Goal: Task Accomplishment & Management: Use online tool/utility

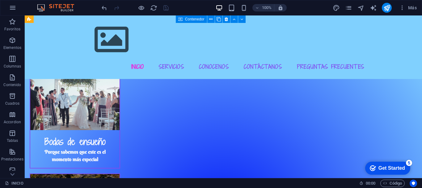
scroll to position [519, 0]
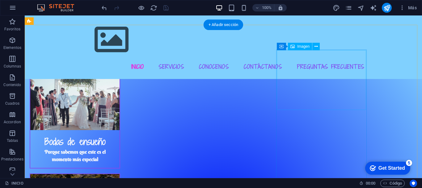
select select "%"
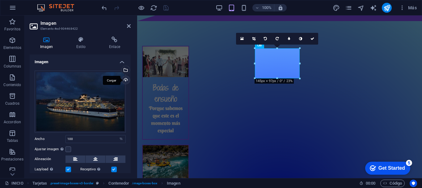
scroll to position [498, 0]
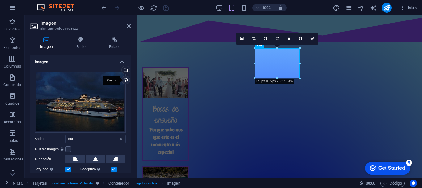
click at [124, 78] on div "Cargar" at bounding box center [125, 80] width 9 height 9
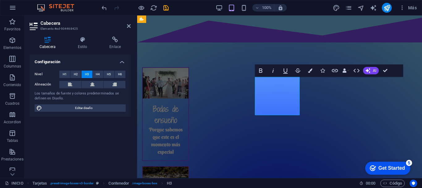
drag, startPoint x: 287, startPoint y: 111, endPoint x: 264, endPoint y: 89, distance: 32.6
drag, startPoint x: 294, startPoint y: 97, endPoint x: 261, endPoint y: 86, distance: 34.8
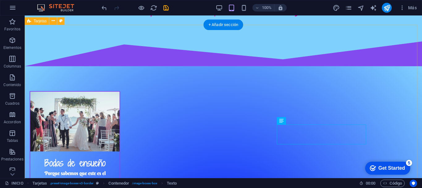
scroll to position [519, 0]
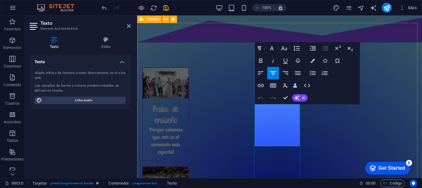
drag, startPoint x: 288, startPoint y: 138, endPoint x: 260, endPoint y: 107, distance: 41.6
drag, startPoint x: 294, startPoint y: 137, endPoint x: 258, endPoint y: 105, distance: 48.8
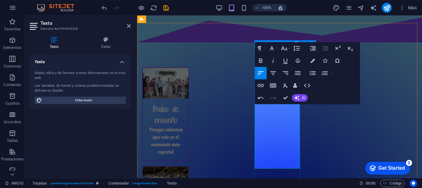
drag, startPoint x: 280, startPoint y: 158, endPoint x: 274, endPoint y: 154, distance: 7.8
drag, startPoint x: 287, startPoint y: 159, endPoint x: 255, endPoint y: 105, distance: 62.0
click at [312, 59] on icon "button" at bounding box center [313, 60] width 4 height 4
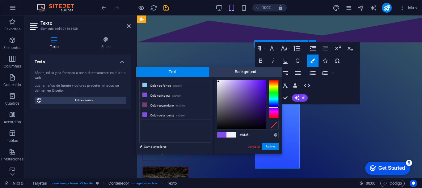
type input "#f9f8fa"
drag, startPoint x: 250, startPoint y: 83, endPoint x: 217, endPoint y: 81, distance: 32.5
click at [217, 81] on div at bounding box center [217, 80] width 2 height 2
click at [268, 144] on button "Aplicar" at bounding box center [270, 145] width 17 height 7
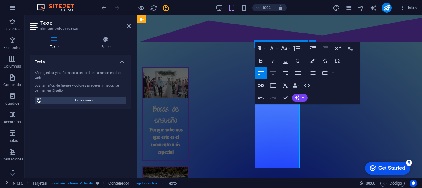
click at [275, 74] on icon "button" at bounding box center [272, 72] width 7 height 7
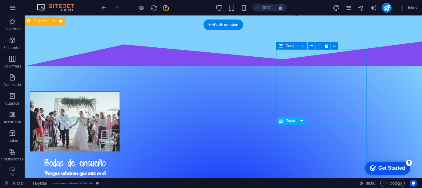
scroll to position [519, 0]
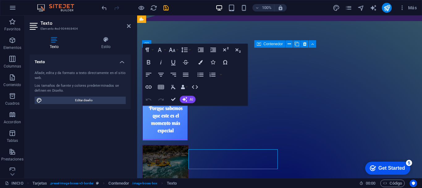
scroll to position [498, 0]
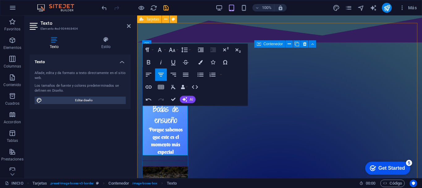
drag, startPoint x: 177, startPoint y: 138, endPoint x: 172, endPoint y: 138, distance: 5.0
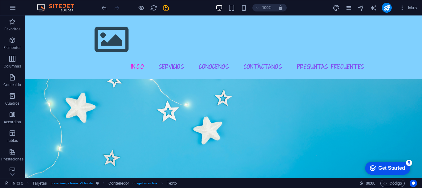
scroll to position [283, 0]
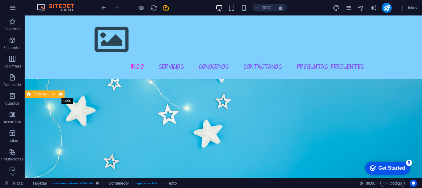
click at [60, 94] on icon at bounding box center [60, 94] width 3 height 6
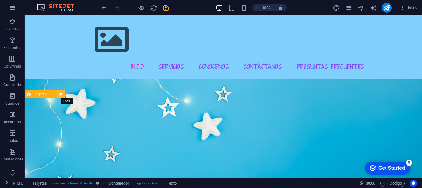
select select "rem"
select select "px"
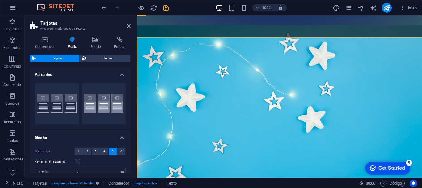
scroll to position [344, 0]
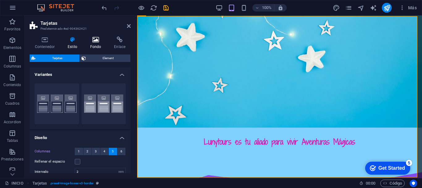
click at [92, 46] on h4 "Fondo" at bounding box center [97, 42] width 24 height 13
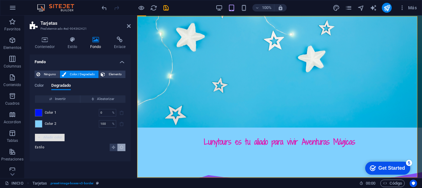
click at [55, 137] on span "Añadir color" at bounding box center [49, 136] width 25 height 7
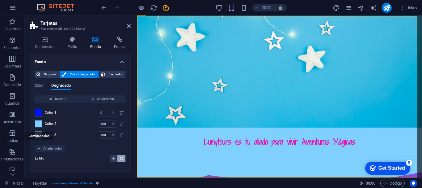
click at [40, 124] on span at bounding box center [38, 123] width 7 height 7
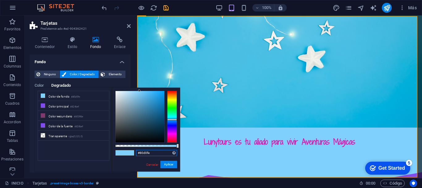
drag, startPoint x: 151, startPoint y: 153, endPoint x: 136, endPoint y: 153, distance: 15.8
click at [136, 153] on div "#80d0fe Formatos soportados #0852ed rgb(8, 82, 237) rgba(8, 82, 237, 90%) hsv(2…" at bounding box center [146, 173] width 68 height 173
click at [153, 164] on link "Cancelar" at bounding box center [152, 164] width 13 height 5
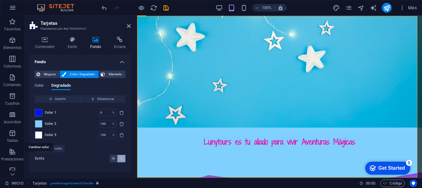
click at [40, 133] on span at bounding box center [38, 134] width 7 height 7
click at [0, 0] on li "Transparente rgba(0,0,0,.0)" at bounding box center [0, 0] width 0 height 0
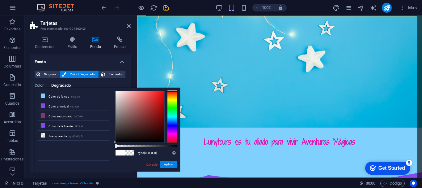
drag, startPoint x: 160, startPoint y: 153, endPoint x: 132, endPoint y: 153, distance: 28.4
click at [132, 153] on div "rgba(0, 0, 0, 0) Formatos soportados #0852ed rgb(8, 82, 237) rgba(8, 82, 237, 9…" at bounding box center [146, 173] width 68 height 173
paste input "#80d0fe"
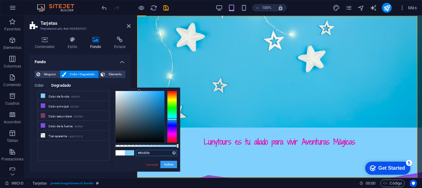
type input "#80d0fe"
click at [171, 165] on button "Aplicar" at bounding box center [168, 163] width 17 height 7
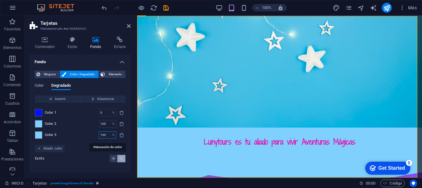
drag, startPoint x: 106, startPoint y: 135, endPoint x: 95, endPoint y: 135, distance: 11.1
click at [95, 135] on div "Color 3 100 % ​" at bounding box center [80, 134] width 91 height 7
type input "50"
type input "100"
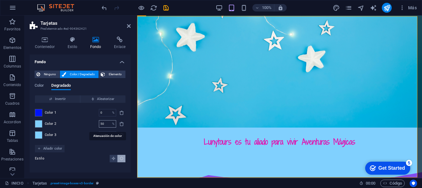
click at [106, 122] on input "50" at bounding box center [104, 123] width 11 height 7
type input "5"
click at [106, 122] on input "0" at bounding box center [104, 123] width 11 height 7
type input "0"
type input "100"
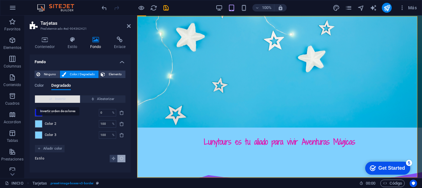
click at [48, 97] on span "Invertir" at bounding box center [57, 98] width 40 height 7
click at [45, 112] on span "Color 1" at bounding box center [51, 112] width 12 height 5
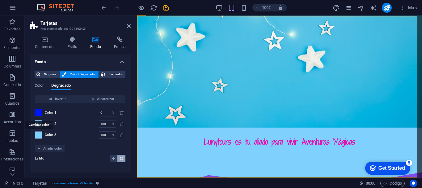
click at [40, 112] on span at bounding box center [38, 112] width 7 height 7
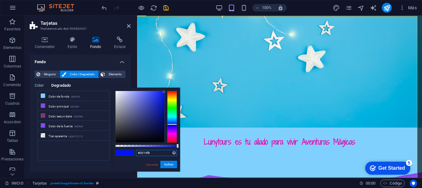
drag, startPoint x: 153, startPoint y: 150, endPoint x: 135, endPoint y: 152, distance: 18.1
click at [135, 152] on div "#0014f8 Formatos soportados #0852ed rgb(8, 82, 237) rgba(8, 82, 237, 90%) hsv(2…" at bounding box center [146, 173] width 68 height 173
click at [149, 162] on link "Cancelar" at bounding box center [152, 164] width 13 height 5
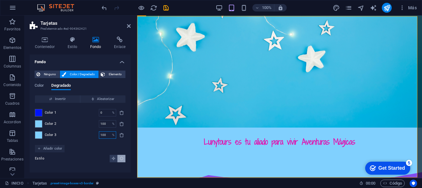
drag, startPoint x: 106, startPoint y: 134, endPoint x: 94, endPoint y: 133, distance: 12.4
click at [94, 133] on div "Color 3 100 % ​" at bounding box center [80, 134] width 91 height 7
click at [39, 133] on span at bounding box center [38, 134] width 7 height 7
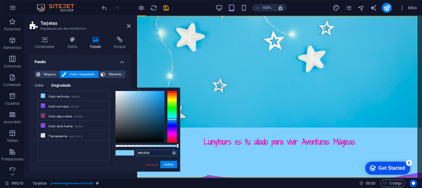
drag, startPoint x: 155, startPoint y: 153, endPoint x: 131, endPoint y: 153, distance: 23.8
click at [131, 153] on div "#80d0fe Formatos soportados #0852ed rgb(8, 82, 237) rgba(8, 82, 237, 90%) hsv(2…" at bounding box center [146, 173] width 68 height 173
paste input "0014f8"
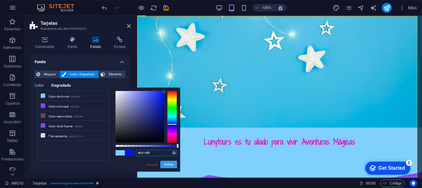
type input "#0014f8"
click at [169, 164] on button "Aplicar" at bounding box center [168, 163] width 17 height 7
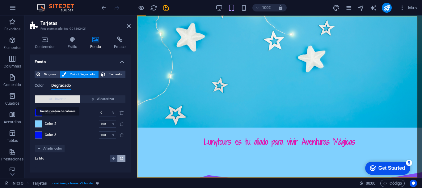
click at [62, 98] on span "Invertir" at bounding box center [57, 98] width 40 height 7
click at [62, 99] on span "Invertir" at bounding box center [57, 98] width 40 height 7
click at [55, 100] on span "Invertir" at bounding box center [57, 98] width 40 height 7
click at [56, 100] on span "Invertir" at bounding box center [57, 98] width 40 height 7
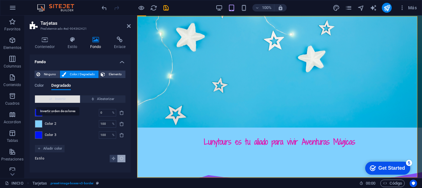
click at [56, 100] on span "Invertir" at bounding box center [57, 98] width 40 height 7
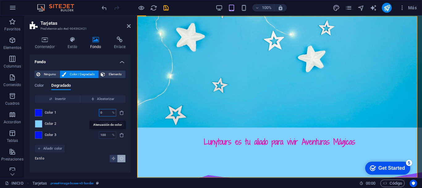
click at [106, 115] on input "0" at bounding box center [104, 112] width 11 height 7
click at [107, 135] on input "100" at bounding box center [104, 134] width 11 height 7
type input "1"
type input "0"
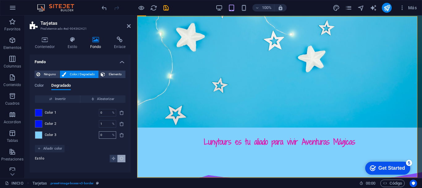
type input "0"
type input "1"
click at [107, 135] on input "1" at bounding box center [104, 134] width 11 height 7
type input "50"
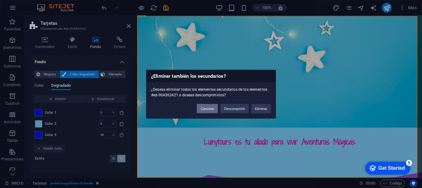
click at [213, 111] on button "Cancelar" at bounding box center [207, 108] width 21 height 9
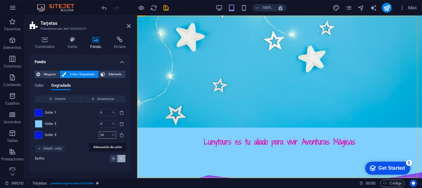
click at [107, 135] on input "50" at bounding box center [104, 134] width 11 height 7
type input "5"
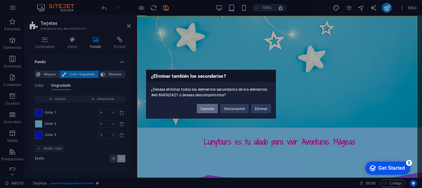
click at [204, 108] on button "Cancelar" at bounding box center [207, 108] width 21 height 9
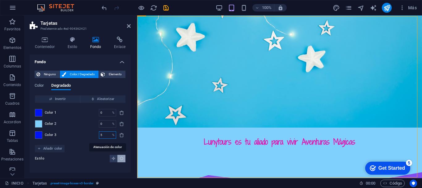
click at [109, 137] on input "5" at bounding box center [104, 134] width 11 height 7
type input "70"
click at [108, 125] on input "0" at bounding box center [104, 123] width 11 height 7
type input "50"
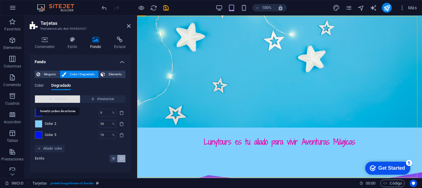
click at [61, 102] on span "Invertir" at bounding box center [57, 98] width 40 height 7
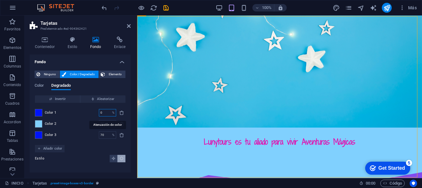
click at [104, 112] on input "0" at bounding box center [104, 112] width 11 height 7
type input "30"
click at [111, 159] on button "Degradado lineal" at bounding box center [114, 158] width 8 height 7
click at [121, 158] on icon "Degradado radial" at bounding box center [122, 158] width 4 height 4
click at [113, 157] on icon "Degradado lineal" at bounding box center [114, 158] width 4 height 4
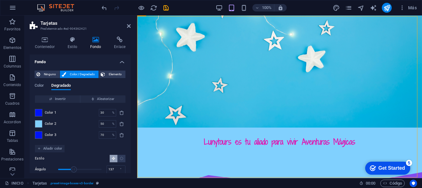
type input "139"
drag, startPoint x: 66, startPoint y: 168, endPoint x: 74, endPoint y: 168, distance: 8.3
click at [74, 168] on span "Ángulo" at bounding box center [75, 169] width 6 height 6
click at [74, 167] on span "Ángulo" at bounding box center [75, 169] width 6 height 6
click at [121, 158] on icon "Degradado radial" at bounding box center [122, 158] width 4 height 4
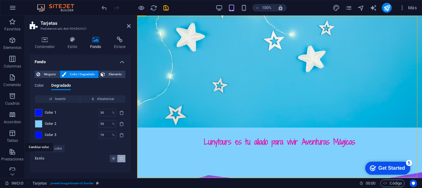
click at [38, 132] on span at bounding box center [38, 134] width 7 height 7
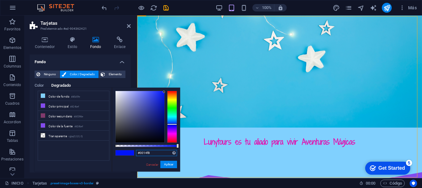
drag, startPoint x: 153, startPoint y: 154, endPoint x: 137, endPoint y: 153, distance: 16.4
click at [137, 153] on input "#0014f8" at bounding box center [156, 153] width 41 height 6
click at [152, 164] on link "Cancelar" at bounding box center [152, 164] width 13 height 5
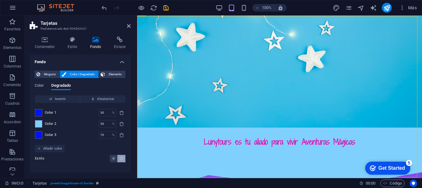
click at [50, 126] on div "Color 2 50 % ​" at bounding box center [80, 123] width 91 height 7
click at [39, 122] on span at bounding box center [38, 123] width 7 height 7
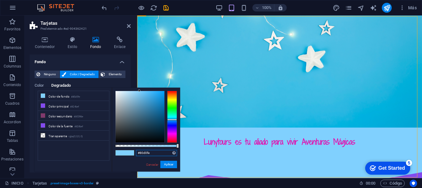
drag, startPoint x: 152, startPoint y: 151, endPoint x: 137, endPoint y: 153, distance: 15.3
click at [137, 153] on input "#80d0fe" at bounding box center [156, 153] width 41 height 6
click at [153, 165] on link "Cancelar" at bounding box center [152, 164] width 13 height 5
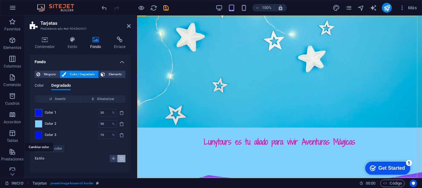
click at [39, 134] on span at bounding box center [38, 134] width 7 height 7
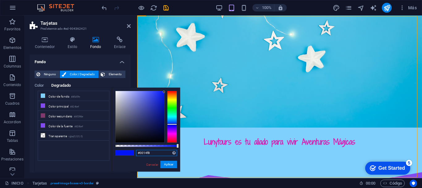
drag, startPoint x: 151, startPoint y: 152, endPoint x: 133, endPoint y: 154, distance: 17.8
click at [133, 154] on div "#0014f8 Formatos soportados #0852ed rgb(8, 82, 237) rgba(8, 82, 237, 90%) hsv(2…" at bounding box center [146, 173] width 68 height 173
paste input "80d0fe"
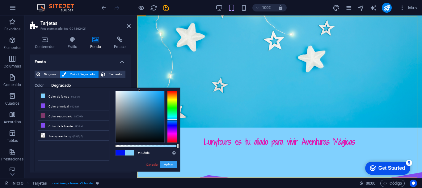
click at [167, 163] on button "Aplicar" at bounding box center [168, 163] width 17 height 7
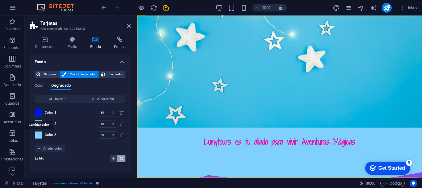
click at [38, 110] on span at bounding box center [38, 112] width 7 height 7
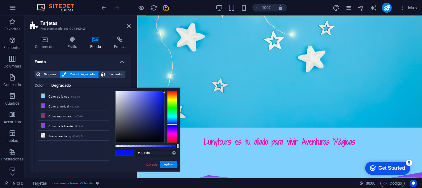
drag, startPoint x: 151, startPoint y: 152, endPoint x: 136, endPoint y: 152, distance: 15.1
click at [136, 152] on div "#0014f8 Formatos soportados #0852ed rgb(8, 82, 237) rgba(8, 82, 237, 90%) hsv(2…" at bounding box center [146, 173] width 68 height 173
click at [151, 165] on link "Cancelar" at bounding box center [152, 164] width 13 height 5
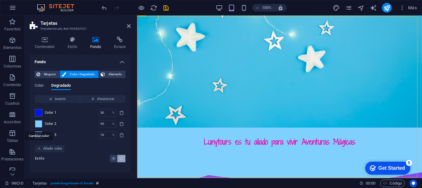
click at [39, 123] on span at bounding box center [38, 123] width 7 height 7
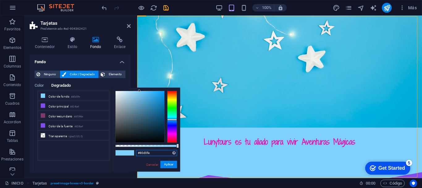
drag, startPoint x: 152, startPoint y: 152, endPoint x: 136, endPoint y: 152, distance: 16.1
click at [136, 152] on div "#80d0fe Formatos soportados #0852ed rgb(8, 82, 237) rgba(8, 82, 237, 90%) hsv(2…" at bounding box center [146, 173] width 68 height 173
paste input "0014f8"
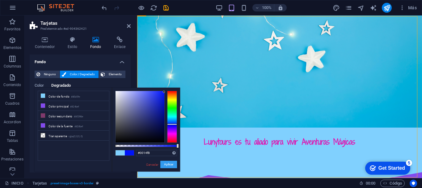
click at [169, 162] on button "Aplicar" at bounding box center [168, 163] width 17 height 7
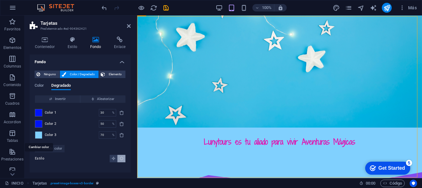
click at [36, 135] on span at bounding box center [38, 134] width 7 height 7
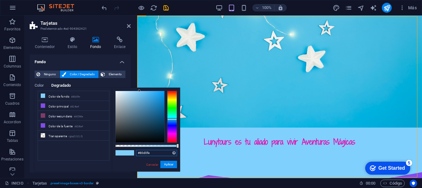
drag, startPoint x: 150, startPoint y: 153, endPoint x: 138, endPoint y: 153, distance: 12.1
click at [138, 153] on input "#80d0fe" at bounding box center [156, 153] width 41 height 6
click at [137, 153] on input "#80d0fe" at bounding box center [156, 153] width 41 height 6
click at [153, 165] on link "Cancelar" at bounding box center [152, 164] width 13 height 5
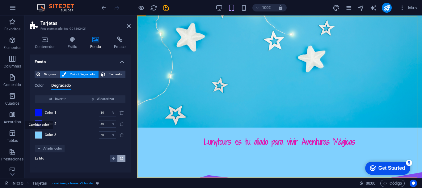
click at [37, 112] on span at bounding box center [38, 112] width 7 height 7
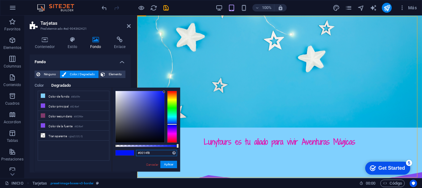
drag, startPoint x: 153, startPoint y: 153, endPoint x: 134, endPoint y: 153, distance: 18.8
click at [134, 153] on div "#0014f8 Formatos soportados #0852ed rgb(8, 82, 237) rgba(8, 82, 237, 90%) hsv(2…" at bounding box center [146, 173] width 68 height 173
paste input "80d0fe"
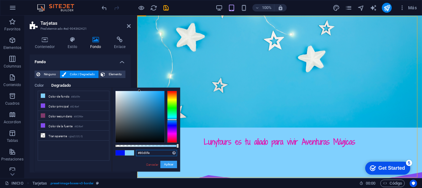
type input "#80d0fe"
click at [174, 163] on button "Aplicar" at bounding box center [168, 163] width 17 height 7
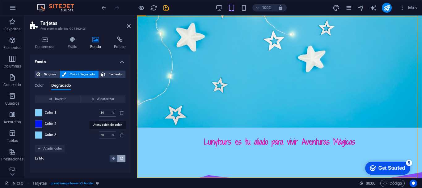
click at [106, 113] on input "30" at bounding box center [104, 112] width 11 height 7
type input "3"
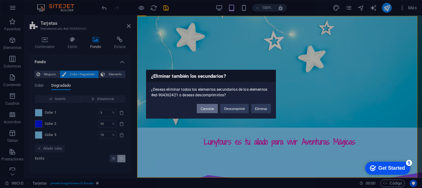
click at [203, 109] on button "Cancelar" at bounding box center [207, 108] width 21 height 9
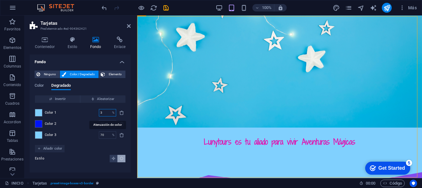
click at [105, 110] on input "3" at bounding box center [104, 112] width 11 height 7
click at [106, 113] on input "40" at bounding box center [104, 112] width 11 height 7
click at [122, 135] on icon "delete" at bounding box center [121, 134] width 5 height 5
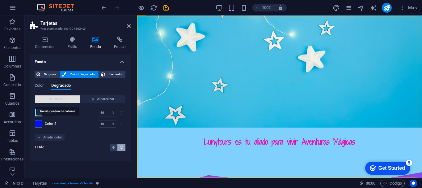
click at [69, 99] on span "Invertir" at bounding box center [57, 98] width 40 height 7
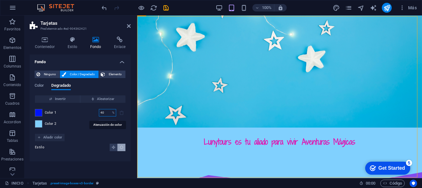
click at [105, 112] on input "40" at bounding box center [104, 112] width 11 height 7
type input "4"
type input "0"
drag, startPoint x: 106, startPoint y: 123, endPoint x: 93, endPoint y: 123, distance: 13.0
click at [93, 123] on div "Color 2 50 % ​" at bounding box center [80, 123] width 91 height 7
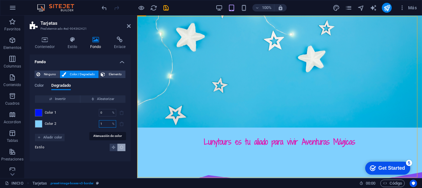
click at [106, 125] on input "1" at bounding box center [104, 123] width 11 height 7
type input "100"
click at [128, 24] on icon at bounding box center [129, 25] width 4 height 5
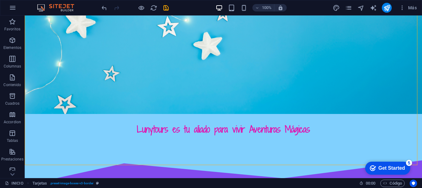
scroll to position [381, 0]
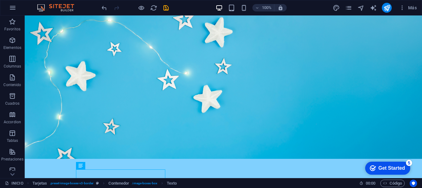
scroll to position [324, 0]
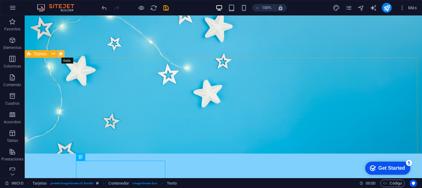
click at [62, 54] on icon at bounding box center [60, 54] width 3 height 6
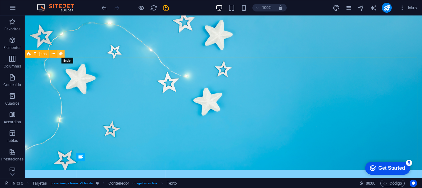
select select "rem"
select select "px"
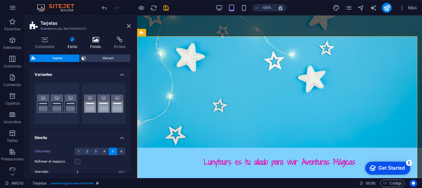
click at [96, 44] on h4 "Fondo" at bounding box center [97, 42] width 24 height 13
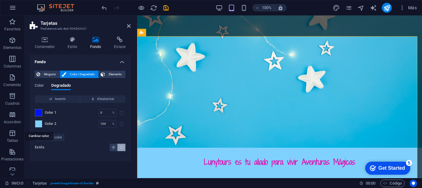
click at [38, 123] on span at bounding box center [38, 123] width 7 height 7
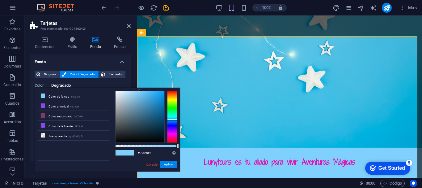
click at [116, 140] on div at bounding box center [140, 116] width 49 height 51
click at [115, 131] on div at bounding box center [139, 117] width 49 height 52
click at [115, 123] on div at bounding box center [139, 117] width 49 height 52
click at [163, 141] on div at bounding box center [140, 116] width 49 height 51
click at [164, 132] on div at bounding box center [140, 116] width 49 height 51
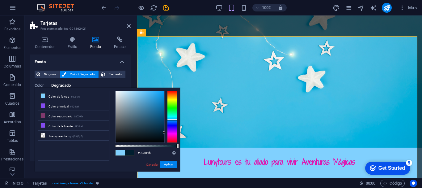
click at [164, 127] on div at bounding box center [140, 116] width 49 height 51
type input "#000609"
click at [163, 140] on div at bounding box center [140, 116] width 49 height 51
click at [167, 162] on button "Aplicar" at bounding box center [168, 163] width 17 height 7
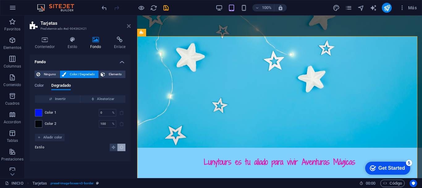
click at [129, 27] on icon at bounding box center [129, 25] width 4 height 5
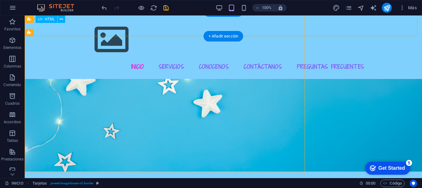
scroll to position [347, 0]
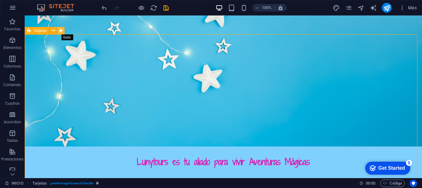
click at [60, 32] on icon at bounding box center [60, 31] width 3 height 6
select select "rem"
select select "px"
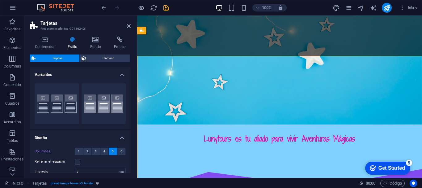
scroll to position [325, 0]
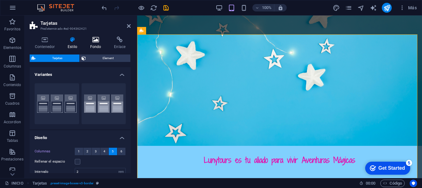
click at [98, 43] on h4 "Fondo" at bounding box center [97, 42] width 24 height 13
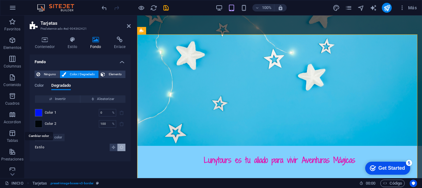
click at [40, 124] on span at bounding box center [38, 123] width 7 height 7
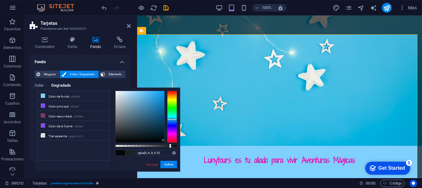
type input "rgba(0, 6, 9, 0.905)"
drag, startPoint x: 177, startPoint y: 146, endPoint x: 171, endPoint y: 146, distance: 5.6
click at [171, 146] on div at bounding box center [172, 145] width 2 height 4
click at [171, 163] on button "Aplicar" at bounding box center [168, 163] width 17 height 7
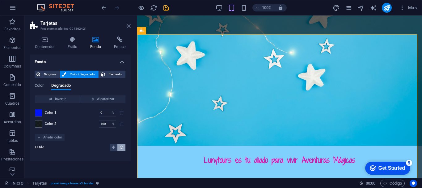
click at [127, 25] on icon at bounding box center [129, 25] width 4 height 5
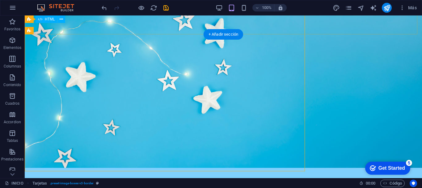
scroll to position [348, 0]
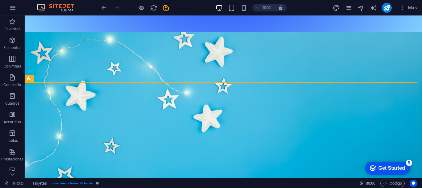
scroll to position [301, 0]
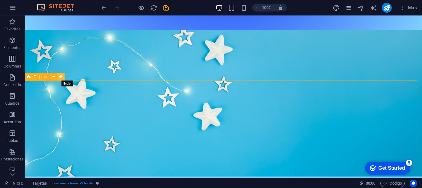
click at [60, 80] on button at bounding box center [60, 76] width 7 height 7
select select "rem"
select select "px"
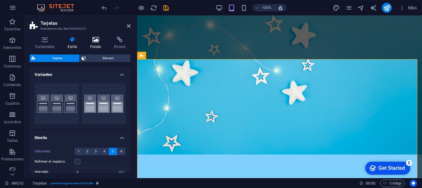
click at [95, 38] on icon at bounding box center [96, 39] width 22 height 6
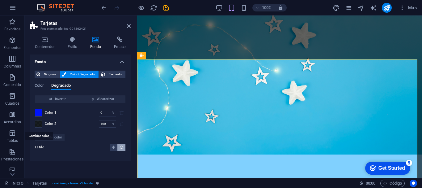
click at [40, 122] on span at bounding box center [38, 123] width 7 height 7
type input "rgba(0, 6, 9, 0.906)"
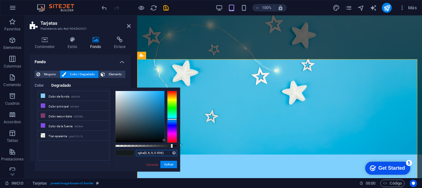
drag, startPoint x: 164, startPoint y: 153, endPoint x: 135, endPoint y: 151, distance: 28.8
click at [135, 151] on div "rgba(0, 6, 9, 0.906) Formatos soportados #0852ed rgb(8, 82, 237) rgba(8, 82, 23…" at bounding box center [146, 173] width 68 height 173
click at [150, 163] on link "Cancelar" at bounding box center [152, 164] width 13 height 5
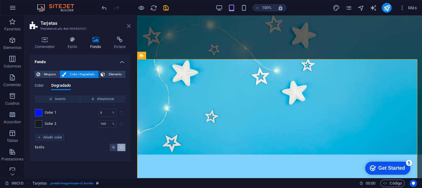
click at [129, 26] on icon at bounding box center [129, 25] width 4 height 5
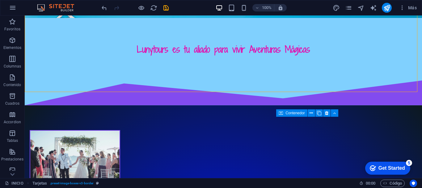
scroll to position [461, 0]
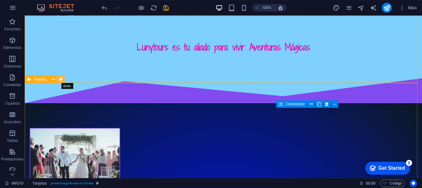
click at [61, 80] on icon at bounding box center [60, 79] width 3 height 6
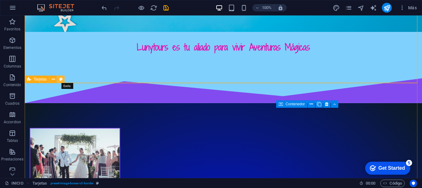
select select "rem"
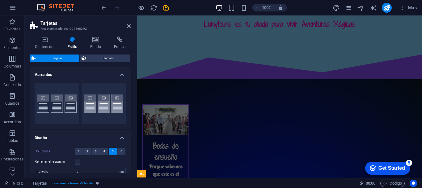
scroll to position [344, 0]
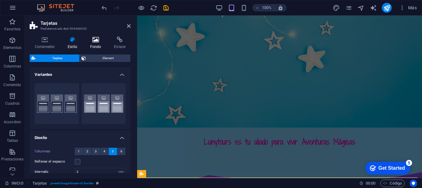
click at [94, 40] on icon at bounding box center [96, 39] width 22 height 6
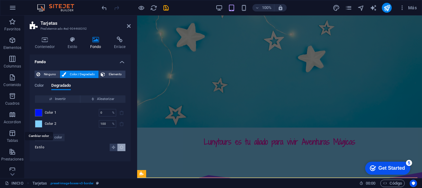
click at [38, 123] on span at bounding box center [38, 123] width 7 height 7
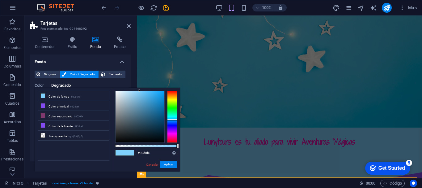
drag, startPoint x: 153, startPoint y: 150, endPoint x: 136, endPoint y: 150, distance: 17.6
click at [136, 150] on div "#80d0fe Formatos soportados #0852ed rgb(8, 82, 237) rgba(8, 82, 237, 90%) hsv(2…" at bounding box center [146, 173] width 68 height 173
paste input "rgba(0, 6, 9, 0.906)"
type input "rgba(0, 6, 9, 0.906)"
click at [172, 165] on button "Aplicar" at bounding box center [168, 163] width 17 height 7
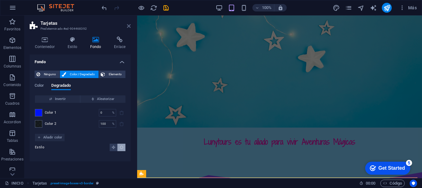
click at [129, 26] on icon at bounding box center [129, 25] width 4 height 5
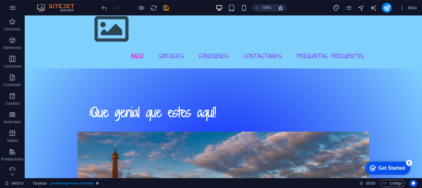
scroll to position [0, 0]
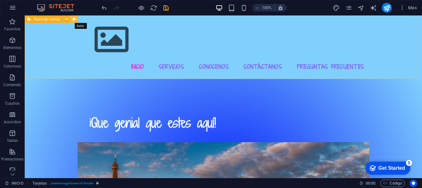
click at [75, 18] on icon at bounding box center [74, 19] width 3 height 6
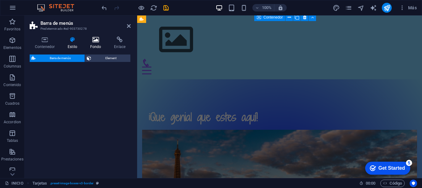
click at [95, 43] on h4 "Fondo" at bounding box center [97, 42] width 24 height 13
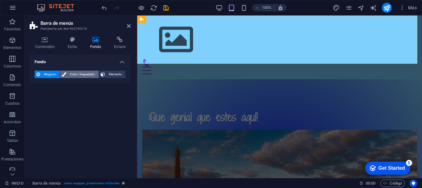
click at [81, 74] on span "Color / Degradado" at bounding box center [82, 73] width 29 height 7
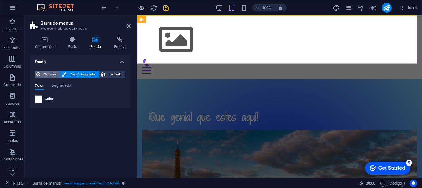
click at [39, 73] on icon at bounding box center [38, 73] width 4 height 7
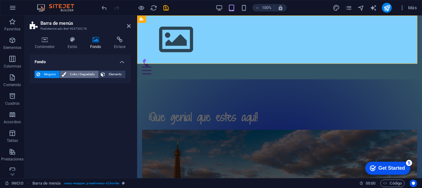
click at [74, 73] on span "Color / Degradado" at bounding box center [82, 73] width 29 height 7
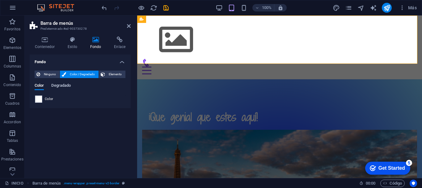
click at [60, 85] on span "Degradado" at bounding box center [60, 86] width 19 height 9
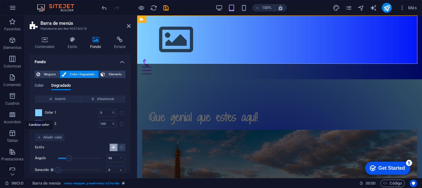
click at [38, 112] on span at bounding box center [38, 112] width 7 height 7
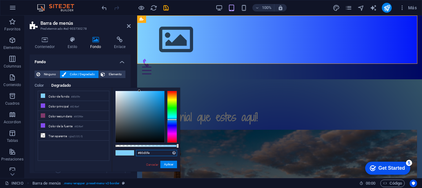
drag, startPoint x: 154, startPoint y: 153, endPoint x: 136, endPoint y: 155, distance: 17.4
click at [136, 155] on input "#80d0fe" at bounding box center [156, 153] width 41 height 6
paste input "rgba(0, 6, 9, 0.906)"
type input "rgba(0, 6, 9, 0.906)"
click at [168, 163] on button "Aplicar" at bounding box center [168, 163] width 17 height 7
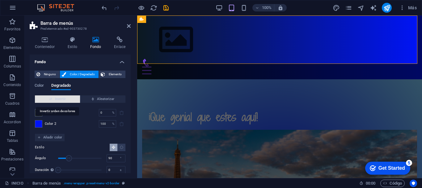
click at [53, 99] on span "Invertir" at bounding box center [57, 98] width 40 height 7
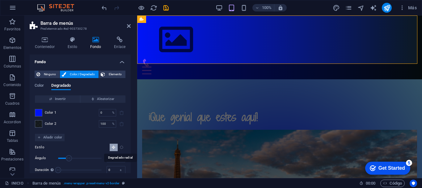
click at [120, 145] on icon "Degradado radial" at bounding box center [122, 147] width 4 height 4
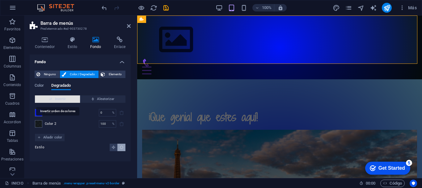
click at [53, 100] on span "Invertir" at bounding box center [57, 98] width 40 height 7
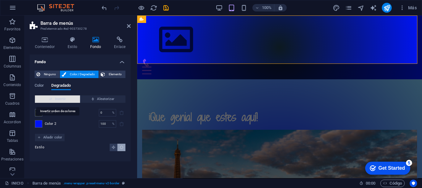
click at [53, 100] on span "Invertir" at bounding box center [57, 98] width 40 height 7
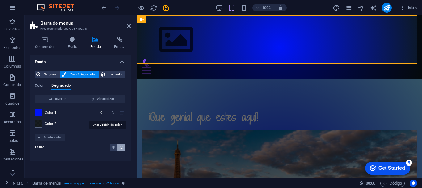
click at [102, 112] on input "0" at bounding box center [104, 112] width 11 height 7
click at [105, 111] on input "1" at bounding box center [104, 112] width 11 height 7
type input "10"
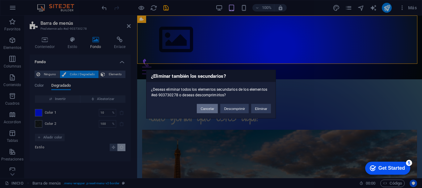
click at [197, 112] on button "Cancelar" at bounding box center [207, 108] width 21 height 9
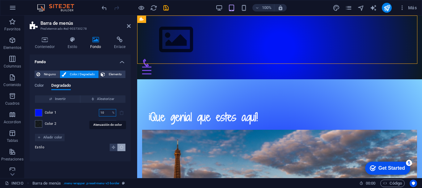
click at [107, 110] on input "10" at bounding box center [104, 112] width 11 height 7
type input "1"
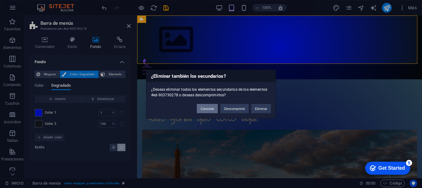
click at [202, 109] on button "Cancelar" at bounding box center [207, 108] width 21 height 9
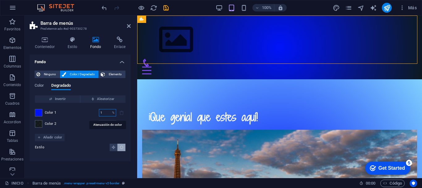
click at [105, 111] on input "1" at bounding box center [104, 112] width 11 height 7
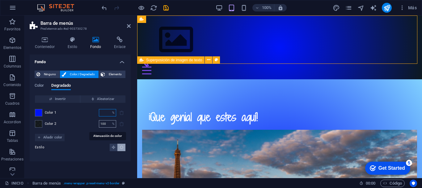
click at [108, 122] on input "100" at bounding box center [104, 123] width 11 height 7
type input "0"
type input "1"
type input "0"
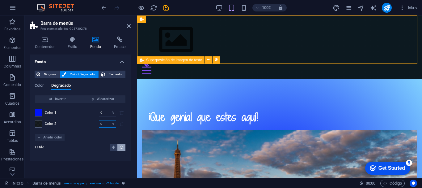
click at [108, 122] on input "0" at bounding box center [104, 123] width 11 height 7
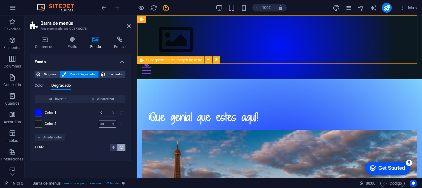
click at [108, 122] on input "80" at bounding box center [104, 123] width 11 height 7
type input "8"
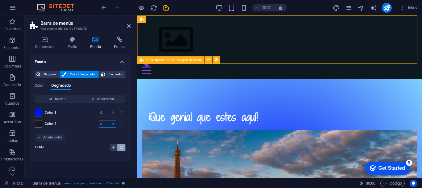
click at [108, 122] on input "0" at bounding box center [104, 123] width 11 height 7
type input "090"
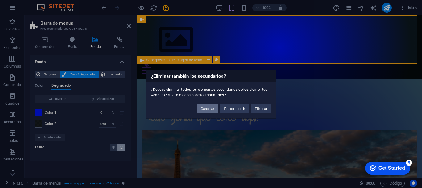
click at [200, 108] on button "Cancelar" at bounding box center [207, 108] width 21 height 9
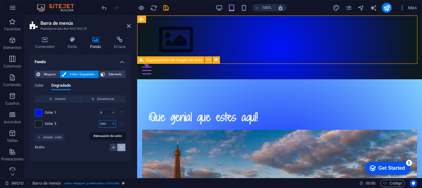
click at [107, 124] on input "090" at bounding box center [104, 123] width 11 height 7
type input "0"
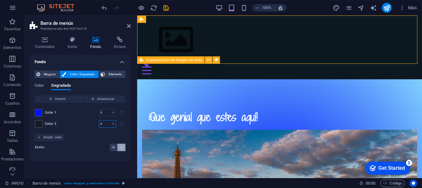
click at [107, 124] on input "0" at bounding box center [104, 123] width 11 height 7
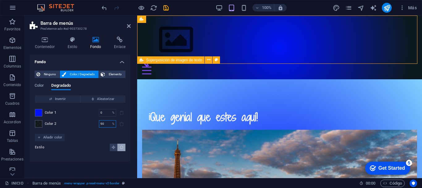
click at [107, 124] on input "90" at bounding box center [104, 123] width 11 height 7
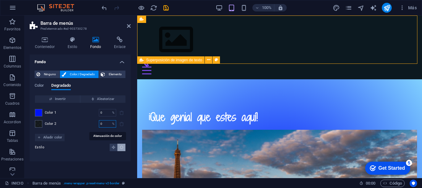
click at [100, 124] on input "0" at bounding box center [104, 123] width 11 height 7
click at [112, 125] on div "10 % ​" at bounding box center [107, 123] width 17 height 7
type input "100"
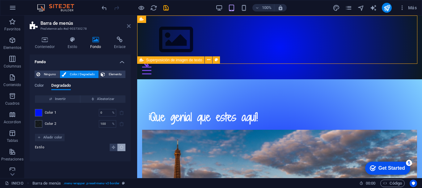
click at [130, 25] on icon at bounding box center [129, 25] width 4 height 5
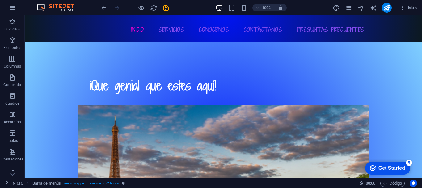
scroll to position [30, 0]
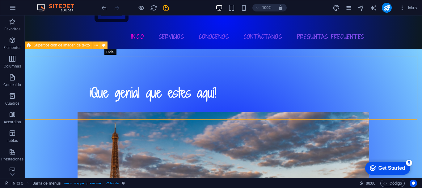
click at [104, 46] on icon at bounding box center [103, 45] width 3 height 6
select select "rem"
select select "px"
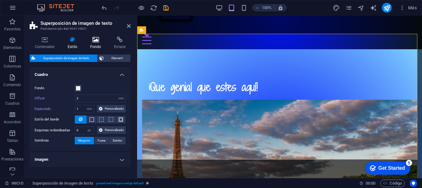
click at [98, 45] on h4 "Fondo" at bounding box center [97, 42] width 24 height 13
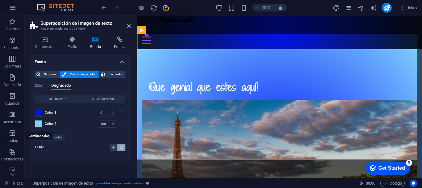
click at [40, 124] on span at bounding box center [38, 123] width 7 height 7
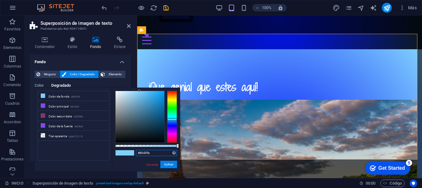
drag, startPoint x: 150, startPoint y: 153, endPoint x: 137, endPoint y: 153, distance: 12.7
click at [137, 153] on input "#80d0fe" at bounding box center [156, 153] width 41 height 6
paste input "rgba(0, 6, 9, 0.906)"
type input "rgba(0, 6, 9, 0.906)"
click at [168, 163] on button "Aplicar" at bounding box center [168, 163] width 17 height 7
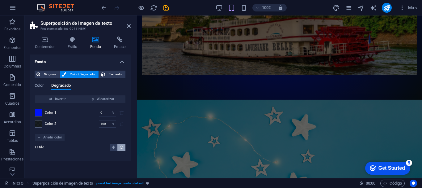
scroll to position [220, 0]
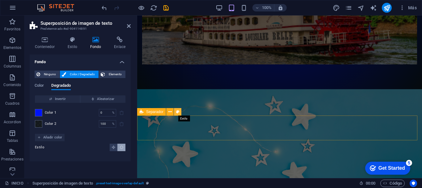
click at [179, 112] on icon at bounding box center [177, 111] width 3 height 6
select select "polygon2"
select select "rem"
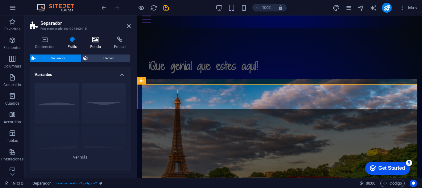
scroll to position [251, 0]
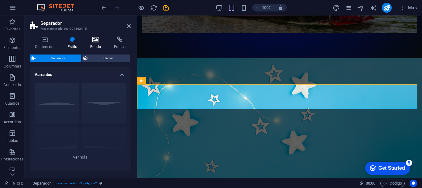
click at [96, 42] on icon at bounding box center [96, 39] width 22 height 6
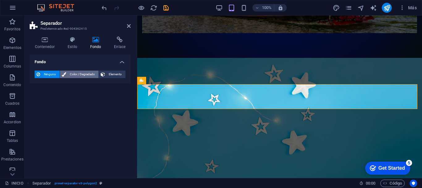
click at [87, 74] on span "Color / Degradado" at bounding box center [82, 73] width 29 height 7
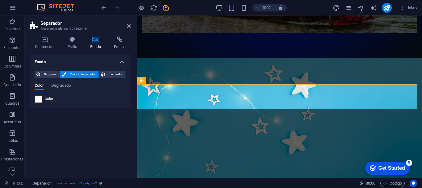
click at [40, 100] on span at bounding box center [38, 98] width 7 height 7
type input "#ffffff"
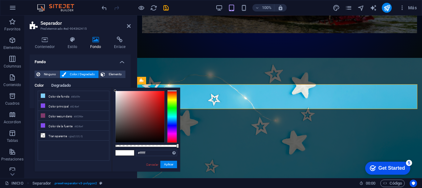
click at [53, 84] on span "Degradado" at bounding box center [60, 86] width 19 height 9
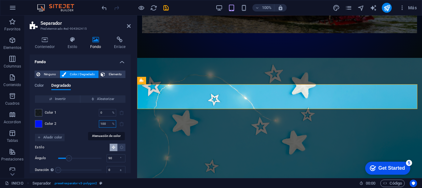
drag, startPoint x: 107, startPoint y: 123, endPoint x: 98, endPoint y: 123, distance: 9.0
click at [99, 123] on input "100" at bounding box center [104, 123] width 11 height 7
type input "0"
click at [104, 112] on input "0" at bounding box center [104, 112] width 11 height 7
click at [39, 111] on span at bounding box center [38, 112] width 7 height 7
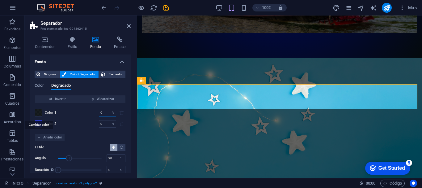
type input "rgba(0, 6, 9, 0.906)"
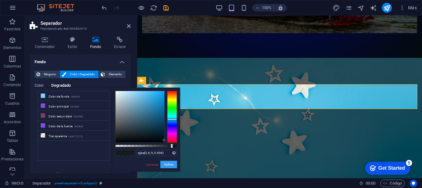
click at [164, 161] on button "Aplicar" at bounding box center [168, 163] width 17 height 7
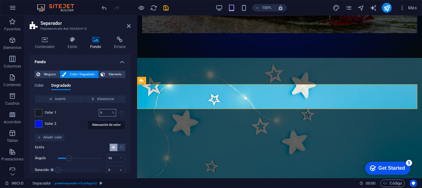
click at [105, 113] on input "0" at bounding box center [104, 112] width 11 height 7
type input "0"
click at [101, 123] on input "1" at bounding box center [104, 123] width 11 height 7
type input "100"
click at [122, 145] on icon "Degradado radial" at bounding box center [122, 147] width 4 height 4
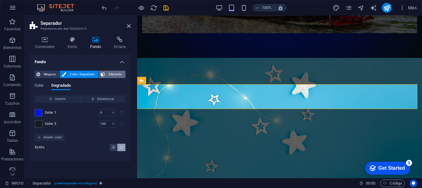
click at [109, 76] on span "Elemento" at bounding box center [115, 73] width 17 height 7
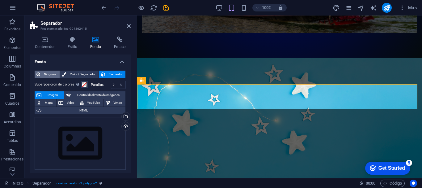
click at [53, 74] on span "Ninguno" at bounding box center [50, 73] width 16 height 7
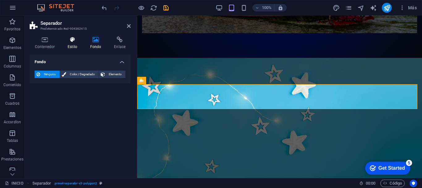
click at [69, 46] on h4 "Estilo" at bounding box center [73, 42] width 23 height 13
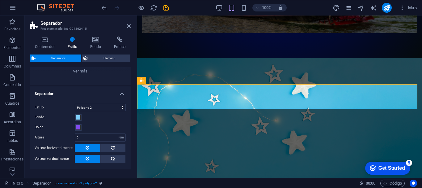
scroll to position [87, 0]
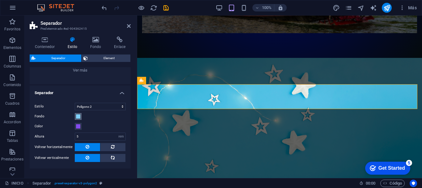
click at [78, 116] on span at bounding box center [78, 116] width 5 height 5
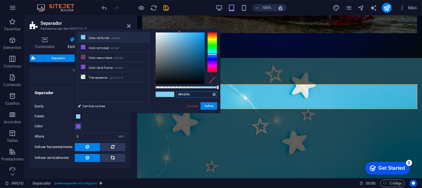
drag, startPoint x: 191, startPoint y: 95, endPoint x: 175, endPoint y: 95, distance: 16.1
click at [175, 95] on div "#80d0fe Formatos soportados #0852ed rgb(8, 82, 237) rgba(8, 82, 237, 90%) hsv(2…" at bounding box center [186, 115] width 68 height 173
paste input "rgba(0, 6, 9, 0.906)"
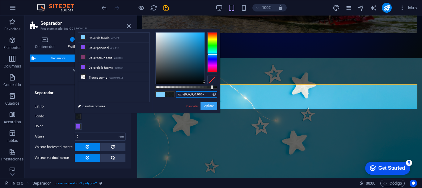
type input "rgba(0, 6, 9, 0.906)"
click at [208, 103] on button "Aplicar" at bounding box center [209, 105] width 17 height 7
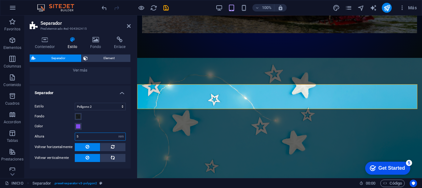
drag, startPoint x: 81, startPoint y: 137, endPoint x: 75, endPoint y: 137, distance: 5.6
click at [75, 137] on input "5" at bounding box center [100, 136] width 50 height 7
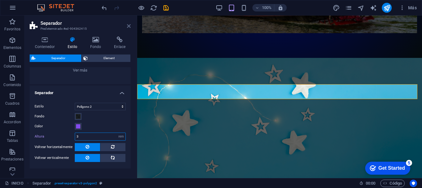
type input "3"
click at [130, 26] on icon at bounding box center [129, 25] width 4 height 5
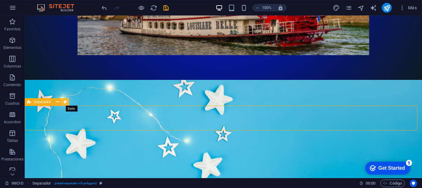
click at [66, 103] on icon at bounding box center [65, 102] width 3 height 6
select select "polygon2"
select select "rem"
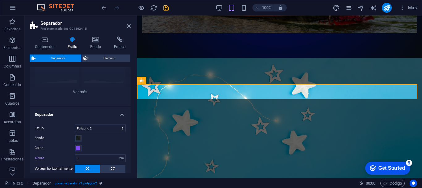
scroll to position [67, 0]
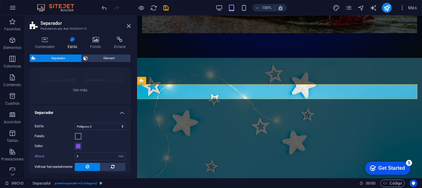
click at [78, 134] on span at bounding box center [78, 135] width 5 height 5
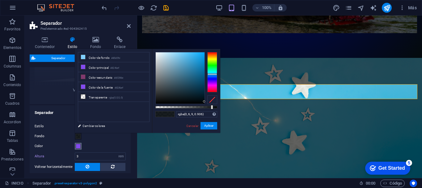
click at [76, 145] on span at bounding box center [78, 145] width 5 height 5
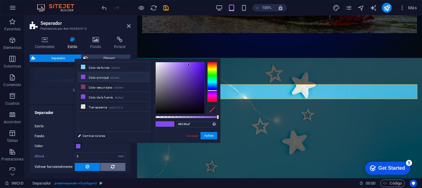
click at [117, 165] on button at bounding box center [112, 167] width 25 height 8
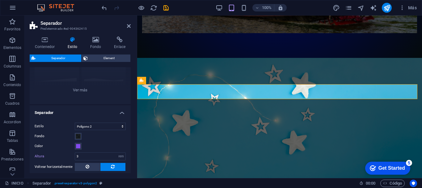
click at [117, 165] on button at bounding box center [112, 167] width 25 height 8
click at [89, 167] on button at bounding box center [87, 167] width 25 height 8
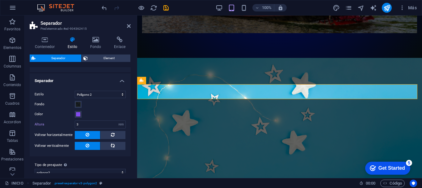
scroll to position [107, 0]
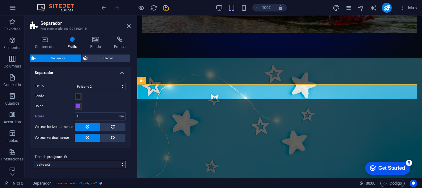
click at [112, 162] on select "polygon2 Añadir tipo de preajuste" at bounding box center [80, 163] width 91 height 7
drag, startPoint x: 112, startPoint y: 162, endPoint x: 125, endPoint y: 153, distance: 16.4
click at [112, 162] on select "polygon2 Añadir tipo de preajuste" at bounding box center [80, 163] width 91 height 7
click at [79, 97] on span at bounding box center [78, 96] width 5 height 5
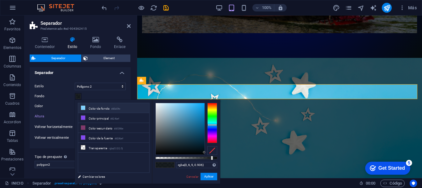
click at [116, 107] on small "#80d0fe" at bounding box center [115, 109] width 9 height 4
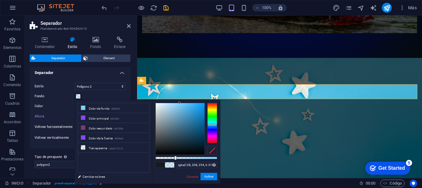
drag, startPoint x: 213, startPoint y: 157, endPoint x: 175, endPoint y: 168, distance: 39.5
click at [175, 168] on div "rgba(128, 208, 254, 0.315) Formatos soportados #0852ed rgb(8, 82, 237) rgba(8, …" at bounding box center [186, 186] width 68 height 173
click at [204, 178] on button "Aplicar" at bounding box center [209, 175] width 17 height 7
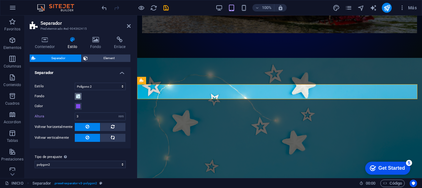
click at [78, 95] on span at bounding box center [78, 96] width 5 height 5
click at [77, 95] on span at bounding box center [78, 96] width 5 height 5
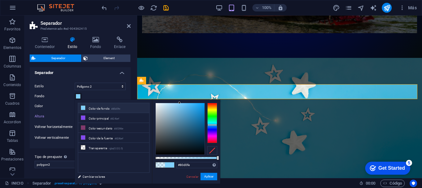
drag, startPoint x: 176, startPoint y: 157, endPoint x: 227, endPoint y: 155, distance: 51.1
click at [227, 155] on body "Lunytours INICIO Favoritos Elementos Columnas Contenido Cuadros Accordion Tabla…" at bounding box center [211, 94] width 422 height 188
click at [203, 140] on div at bounding box center [180, 128] width 49 height 51
click at [193, 136] on div at bounding box center [180, 128] width 49 height 51
click at [193, 130] on div at bounding box center [180, 128] width 49 height 51
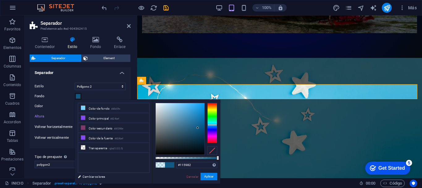
click at [198, 128] on div at bounding box center [180, 128] width 49 height 51
click at [189, 124] on div at bounding box center [180, 128] width 49 height 51
click at [197, 120] on div at bounding box center [180, 128] width 49 height 51
click at [188, 135] on div at bounding box center [180, 128] width 49 height 51
click at [189, 176] on link "Cancelar" at bounding box center [192, 176] width 13 height 5
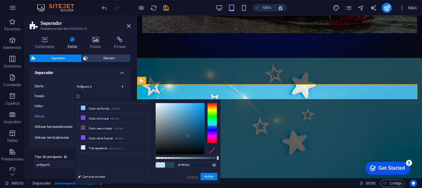
type input "rgba(128, 208, 254, 0.315)"
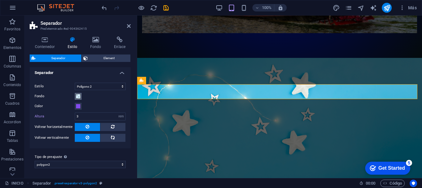
click at [79, 96] on span at bounding box center [78, 96] width 5 height 5
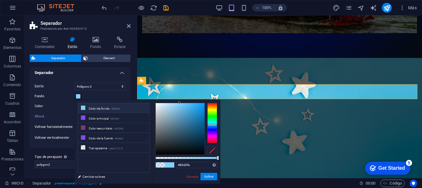
drag, startPoint x: 175, startPoint y: 159, endPoint x: 233, endPoint y: 155, distance: 58.8
click at [233, 155] on body "Lunytours INICIO Favoritos Elementos Columnas Contenido Cuadros Accordion Tabla…" at bounding box center [211, 94] width 422 height 188
click at [210, 175] on button "Aplicar" at bounding box center [209, 175] width 17 height 7
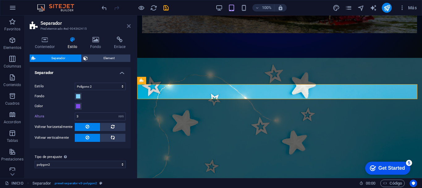
click at [128, 24] on icon at bounding box center [129, 25] width 4 height 5
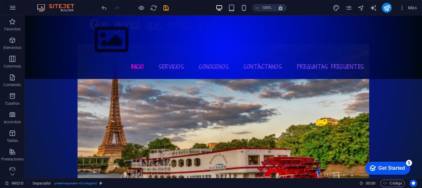
scroll to position [0, 0]
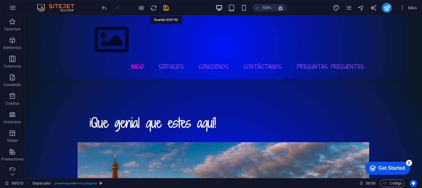
click at [165, 8] on icon "save" at bounding box center [166, 7] width 7 height 7
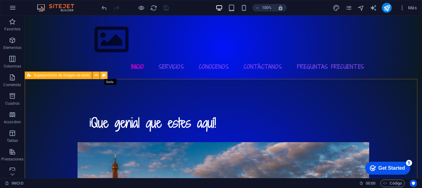
click at [103, 76] on icon at bounding box center [103, 75] width 3 height 6
select select "rem"
select select "px"
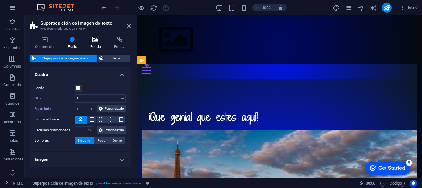
click at [96, 42] on icon at bounding box center [96, 39] width 22 height 6
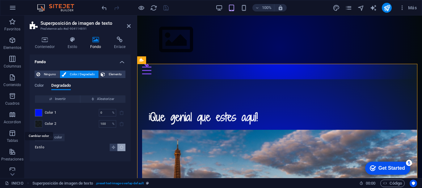
click at [37, 122] on span at bounding box center [38, 123] width 7 height 7
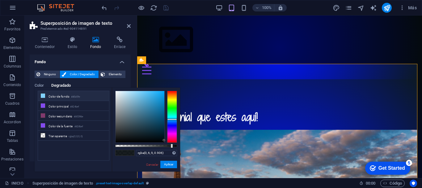
click at [57, 95] on li "Color de fondo #80d0fe" at bounding box center [73, 96] width 71 height 10
type input "rgba(128, 208, 254, 0.906)"
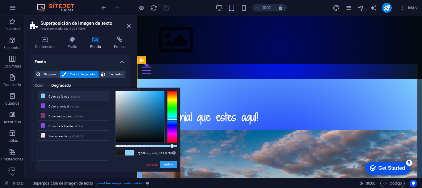
click at [167, 160] on button "Aplicar" at bounding box center [168, 163] width 17 height 7
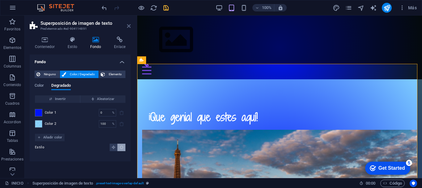
click at [130, 26] on icon at bounding box center [129, 25] width 4 height 5
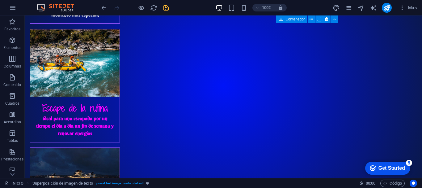
scroll to position [596, 0]
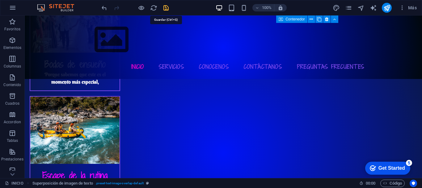
click at [166, 9] on icon "save" at bounding box center [166, 7] width 7 height 7
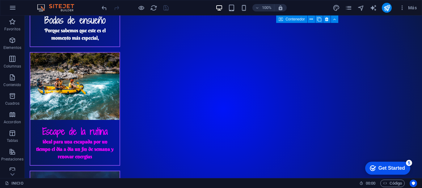
scroll to position [665, 0]
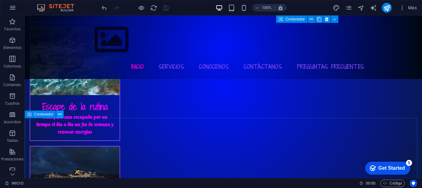
click at [61, 115] on icon at bounding box center [59, 114] width 3 height 6
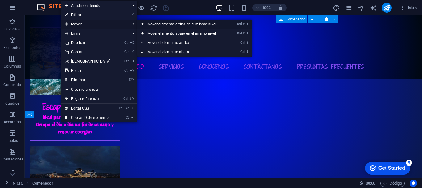
click at [150, 22] on link "Ctrl ⇧ ⬆ Mover elemento arriba en el mismo nivel" at bounding box center [183, 23] width 91 height 9
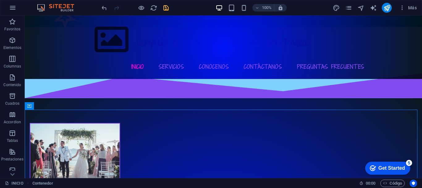
scroll to position [434, 0]
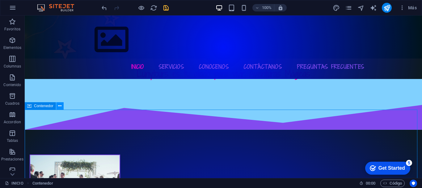
click at [61, 107] on icon at bounding box center [59, 106] width 3 height 6
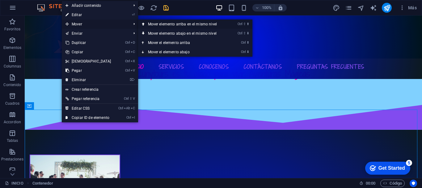
click at [157, 24] on link "Ctrl ⇧ ⬆ Mover elemento arriba en el mismo nivel" at bounding box center [183, 23] width 91 height 9
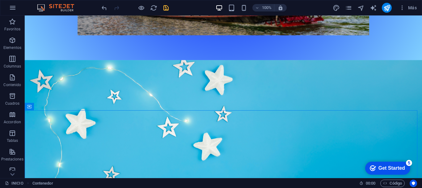
scroll to position [311, 0]
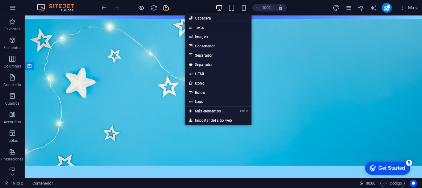
click at [203, 27] on link "Texto" at bounding box center [218, 27] width 66 height 9
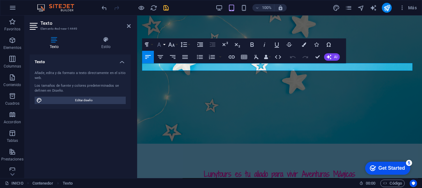
click at [159, 44] on icon "button" at bounding box center [159, 44] width 4 height 4
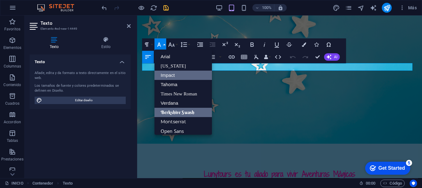
scroll to position [13, 0]
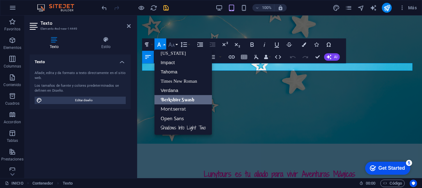
click at [173, 43] on icon "button" at bounding box center [171, 44] width 7 height 7
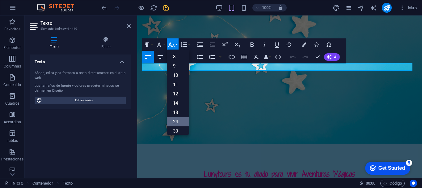
click at [169, 118] on link "24" at bounding box center [178, 121] width 22 height 9
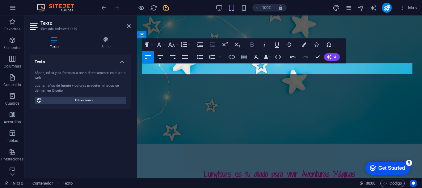
click at [251, 45] on icon "button" at bounding box center [252, 44] width 3 height 4
click at [162, 57] on icon "button" at bounding box center [161, 57] width 6 height 4
click at [303, 43] on icon "button" at bounding box center [304, 44] width 4 height 4
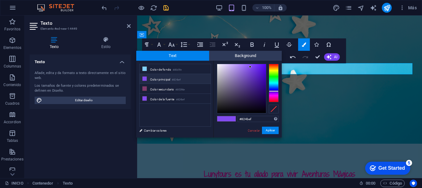
type input "#f9f7fc"
click at [218, 64] on div at bounding box center [241, 88] width 49 height 49
click at [268, 131] on button "Aplicar" at bounding box center [270, 129] width 17 height 7
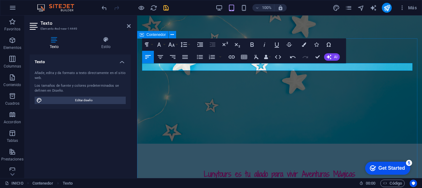
drag, startPoint x: 210, startPoint y: 66, endPoint x: 140, endPoint y: 66, distance: 69.5
click at [302, 46] on icon "button" at bounding box center [304, 44] width 4 height 4
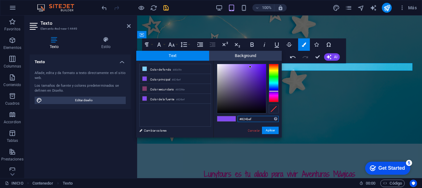
type input "#fbfafe"
click at [218, 64] on div at bounding box center [241, 88] width 49 height 49
click at [268, 129] on button "Aplicar" at bounding box center [270, 129] width 17 height 7
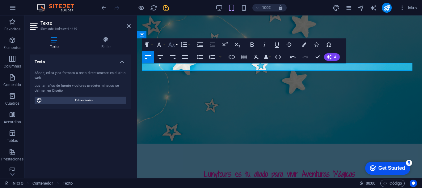
click at [172, 45] on icon "button" at bounding box center [171, 44] width 7 height 7
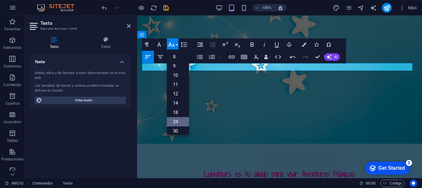
click at [169, 121] on link "24" at bounding box center [178, 121] width 22 height 9
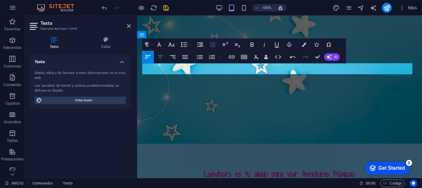
click at [160, 57] on icon "button" at bounding box center [160, 56] width 7 height 7
